Goal: Task Accomplishment & Management: Use online tool/utility

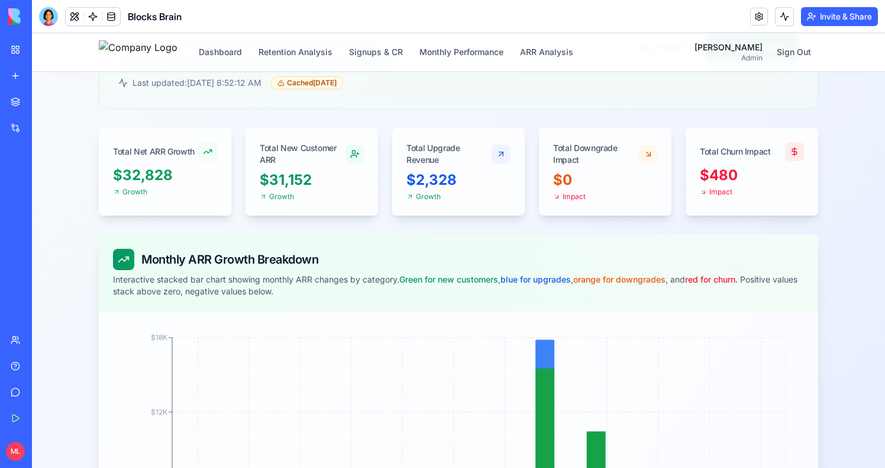
scroll to position [107, 0]
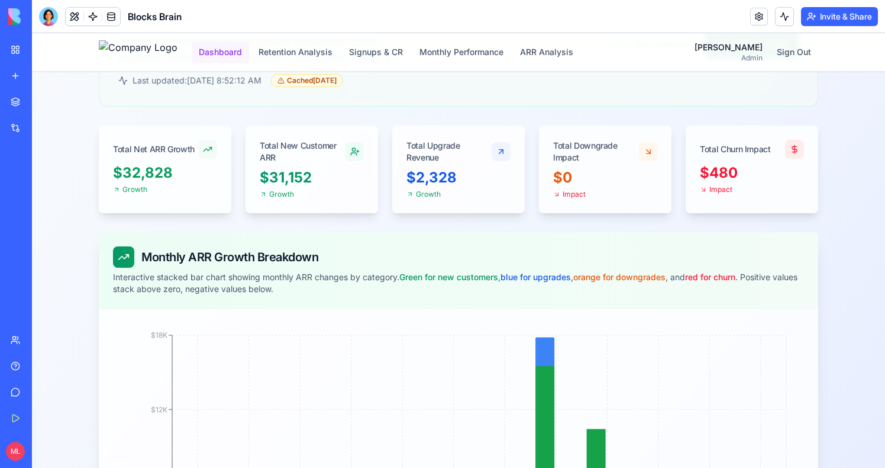
click at [233, 62] on button "Dashboard" at bounding box center [220, 51] width 57 height 21
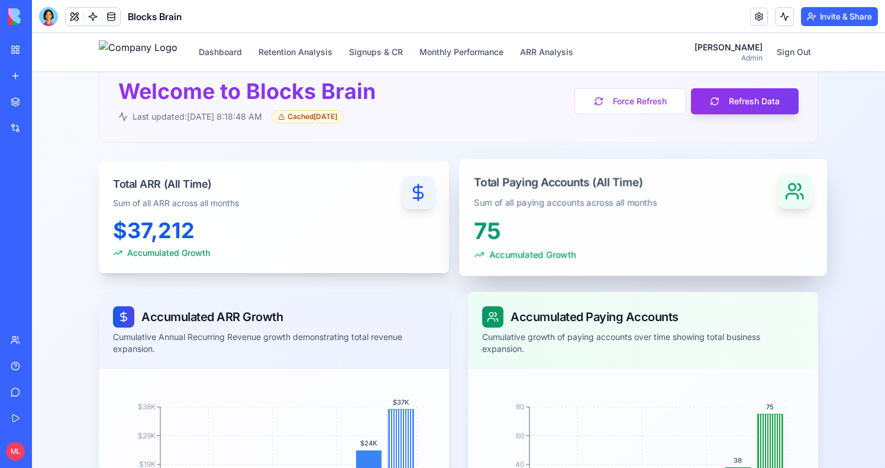
scroll to position [31, 0]
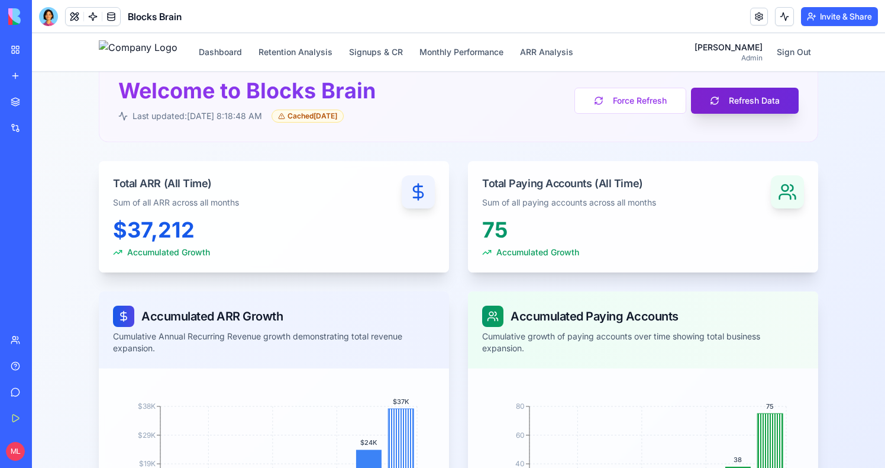
click at [727, 112] on button "Refresh Data" at bounding box center [745, 101] width 108 height 26
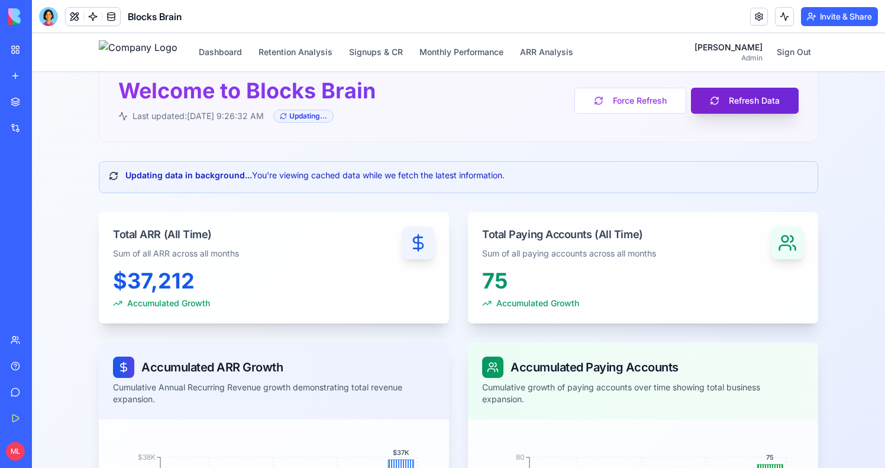
click at [727, 111] on button "Refresh Data" at bounding box center [745, 101] width 108 height 26
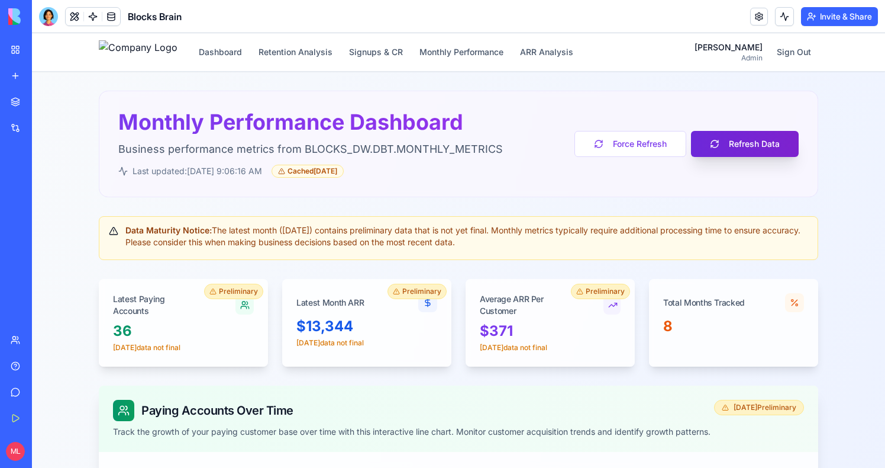
click at [775, 146] on button "Refresh Data" at bounding box center [745, 144] width 108 height 26
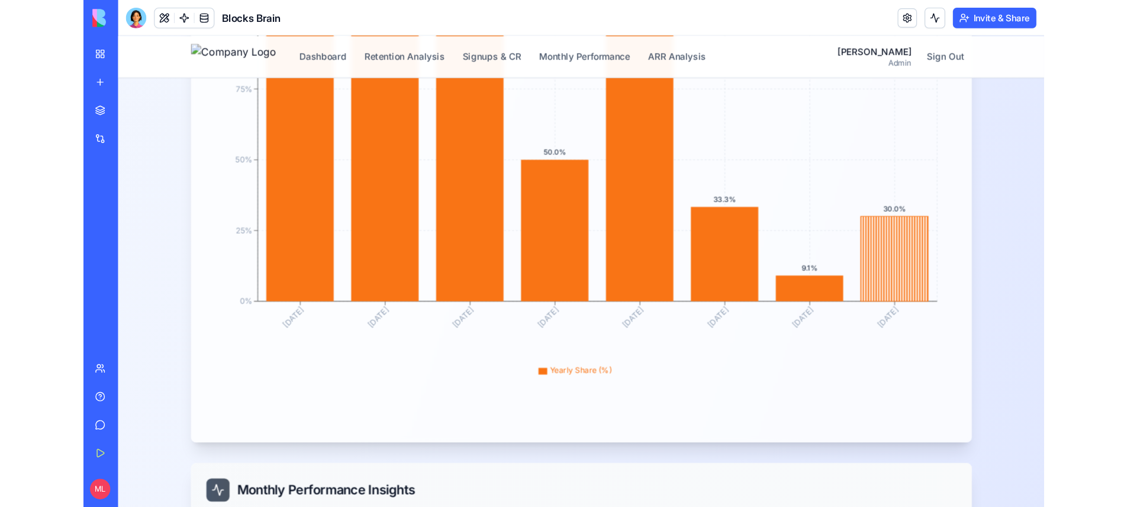
scroll to position [2022, 0]
